Goal: Understand process/instructions: Learn how to perform a task or action

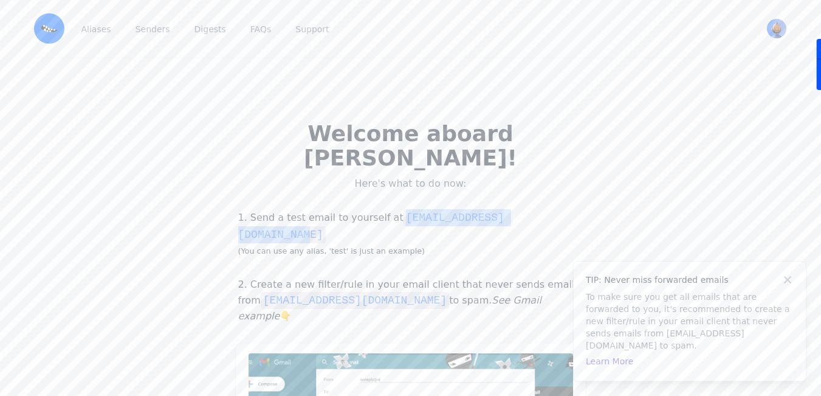
click at [380, 209] on p "1. Send a test email to yourself at [EMAIL_ADDRESS][DOMAIN_NAME] (You can use a…" at bounding box center [411, 233] width 350 height 49
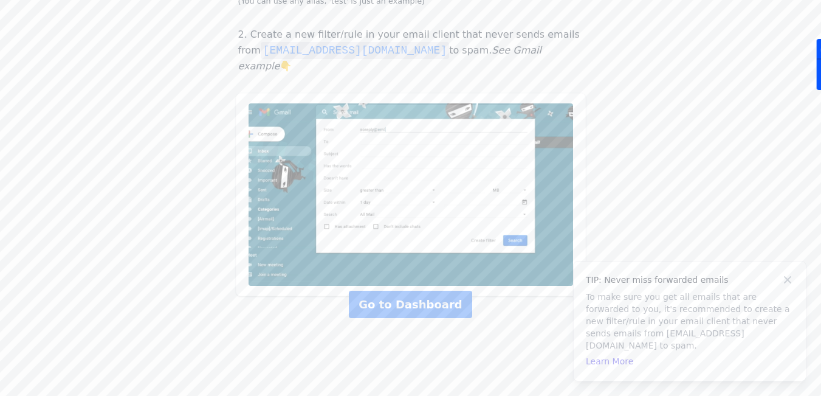
scroll to position [136, 0]
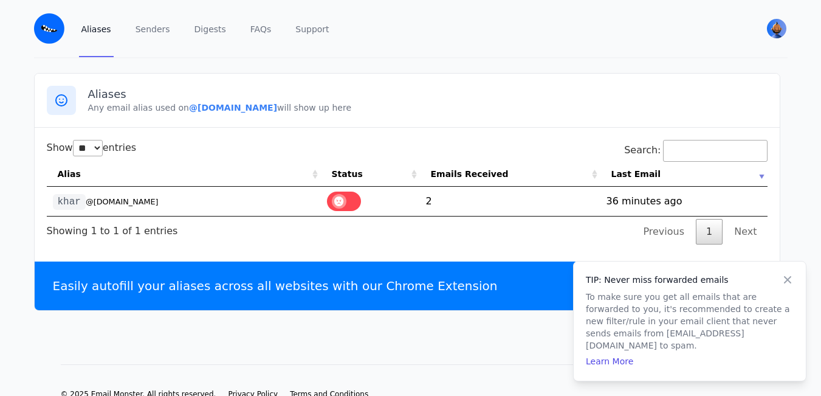
select select "**"
drag, startPoint x: 180, startPoint y: 106, endPoint x: 283, endPoint y: 105, distance: 103.3
click at [283, 106] on p "Any email alias used on @[DOMAIN_NAME] will show up here" at bounding box center [427, 107] width 679 height 12
copy p "@[DOMAIN_NAME]"
